Goal: Task Accomplishment & Management: Manage account settings

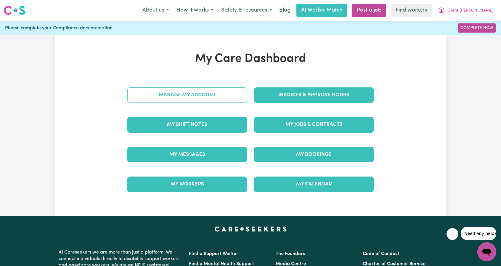
click at [212, 100] on link "Manage My Account" at bounding box center [187, 94] width 120 height 15
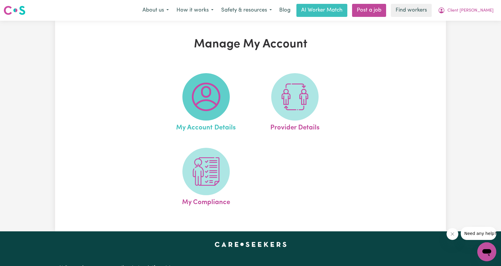
click at [221, 107] on span at bounding box center [205, 96] width 47 height 47
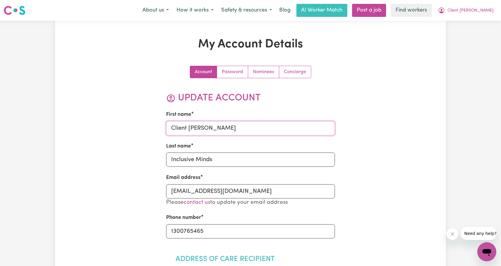
click at [213, 132] on input "Client Melton" at bounding box center [250, 128] width 169 height 14
type input "[PERSON_NAME]"
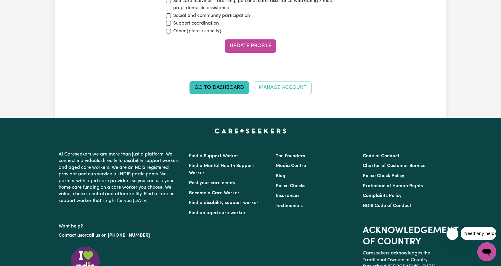
scroll to position [858, 0]
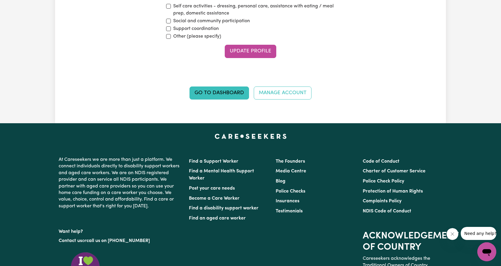
type input "[PERSON_NAME]"
click at [248, 47] on button "Update Profile" at bounding box center [250, 51] width 51 height 13
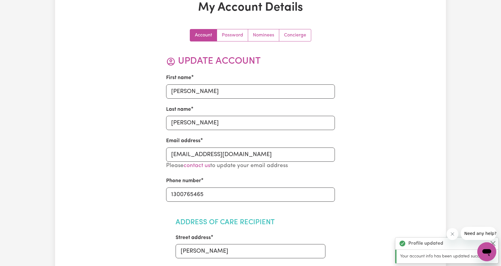
scroll to position [0, 0]
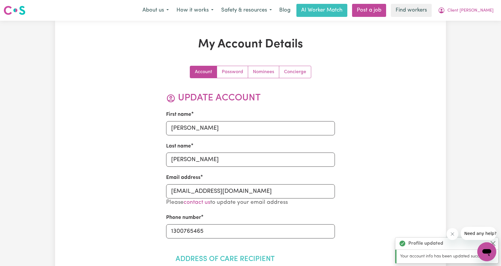
click at [258, 193] on input "ClientMeltonIM@careseekers.com.au" at bounding box center [250, 191] width 169 height 14
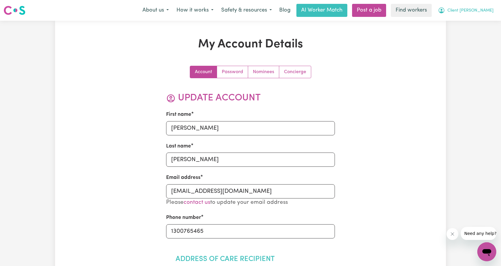
click at [477, 9] on span "Client Melton" at bounding box center [470, 10] width 46 height 7
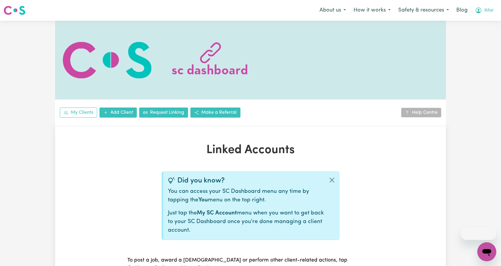
click at [485, 8] on span "Rifat" at bounding box center [488, 10] width 9 height 7
click at [476, 33] on link "Logout" at bounding box center [473, 33] width 47 height 11
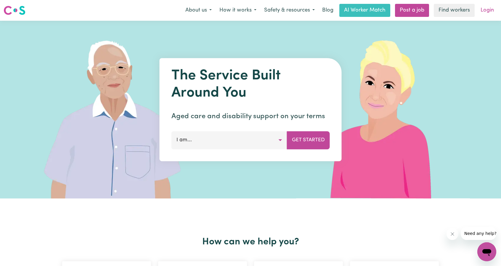
click at [489, 12] on link "Login" at bounding box center [487, 10] width 20 height 13
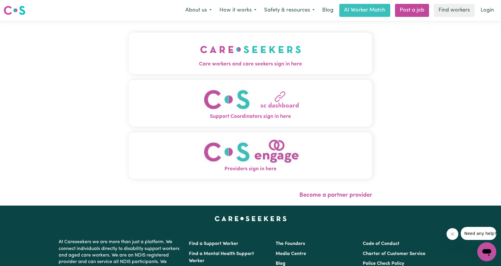
click at [200, 53] on img "Care workers and care seekers sign in here" at bounding box center [250, 49] width 101 height 22
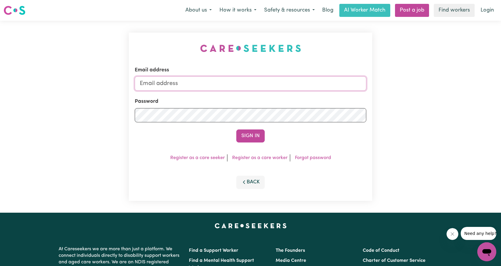
click at [217, 80] on input "Email address" at bounding box center [250, 83] width 231 height 14
drag, startPoint x: 202, startPoint y: 85, endPoint x: 193, endPoint y: 86, distance: 9.5
click at [202, 85] on input "[EMAIL_ADDRESS][PERSON_NAME][DOMAIN_NAME]" at bounding box center [250, 83] width 231 height 14
click at [167, 82] on input "[EMAIL_ADDRESS][PERSON_NAME][DOMAIN_NAME]" at bounding box center [250, 83] width 231 height 14
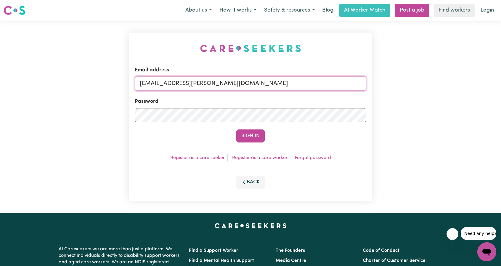
click at [167, 82] on input "[EMAIL_ADDRESS][PERSON_NAME][DOMAIN_NAME]" at bounding box center [250, 83] width 231 height 14
paste input "[PERSON_NAME] <[EMAIL_ADDRESS][DOMAIN_NAME]>"
click at [273, 81] on input "[PERSON_NAME] <[EMAIL_ADDRESS][DOMAIN_NAME]>" at bounding box center [250, 83] width 231 height 14
drag, startPoint x: 173, startPoint y: 83, endPoint x: 92, endPoint y: 86, distance: 80.8
click at [95, 87] on div "Email address [PERSON_NAME] <[EMAIL_ADDRESS][DOMAIN_NAME] Password Sign In Regi…" at bounding box center [250, 117] width 501 height 192
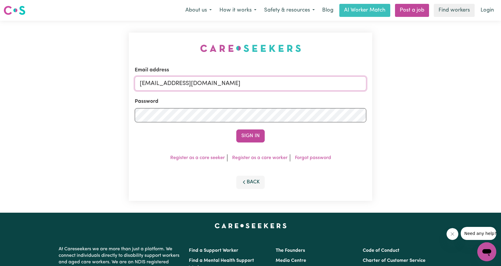
type input "[EMAIL_ADDRESS][DOMAIN_NAME]"
click at [254, 133] on button "Sign In" at bounding box center [250, 135] width 28 height 13
